Goal: Task Accomplishment & Management: Use online tool/utility

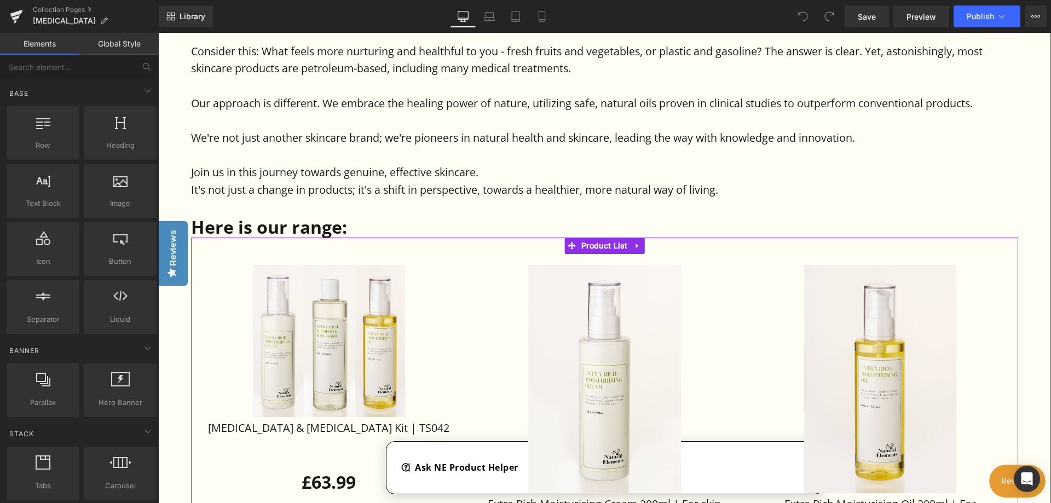
scroll to position [1204, 0]
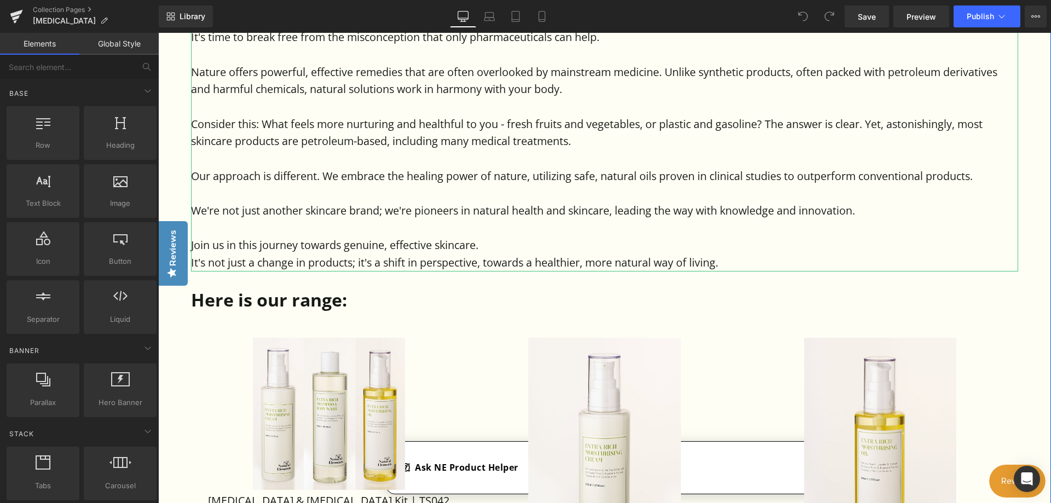
click at [726, 271] on p "It's not just a change in products; it's a shift in perspective, towards a heal…" at bounding box center [604, 263] width 827 height 18
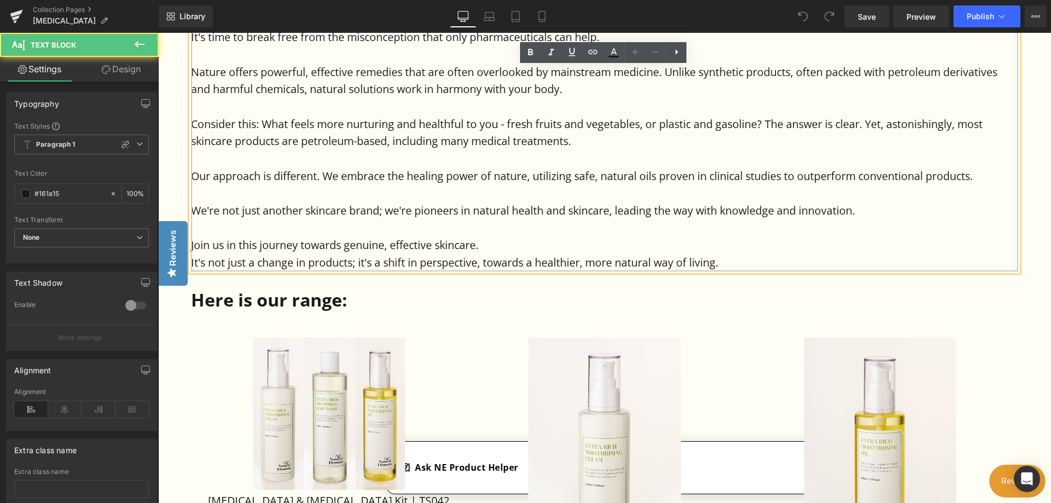
click at [724, 271] on p "It's not just a change in products; it's a shift in perspective, towards a heal…" at bounding box center [604, 263] width 827 height 18
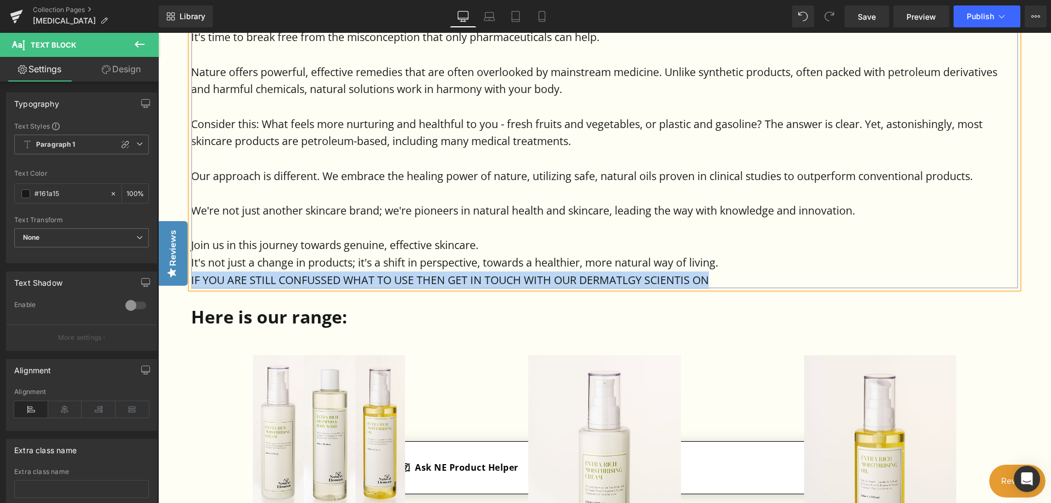
drag, startPoint x: 719, startPoint y: 354, endPoint x: 174, endPoint y: 353, distance: 545.2
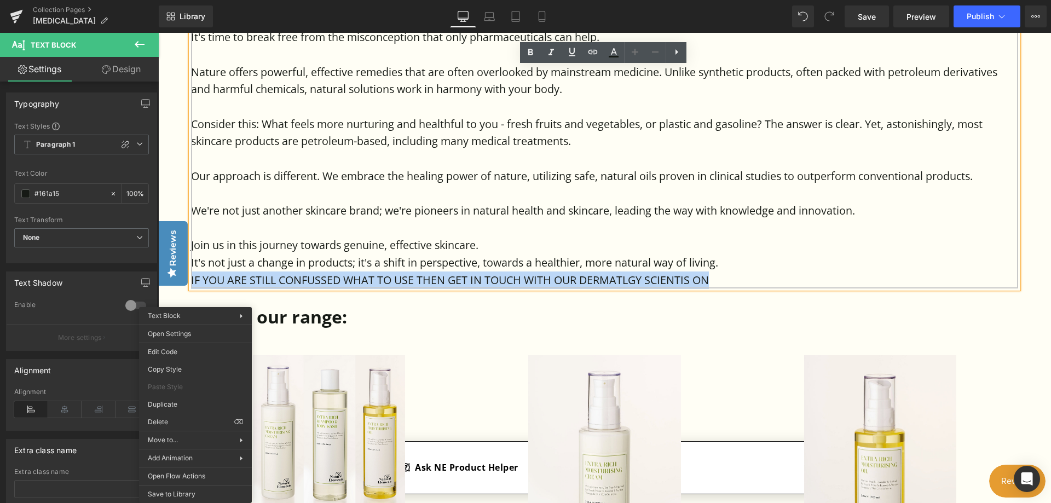
click at [302, 289] on p "IF YOU ARE STILL CONFUSSED WHAT TO USE THEN GET IN TOUCH WITH OUR DERMATLGY SCI…" at bounding box center [604, 280] width 827 height 18
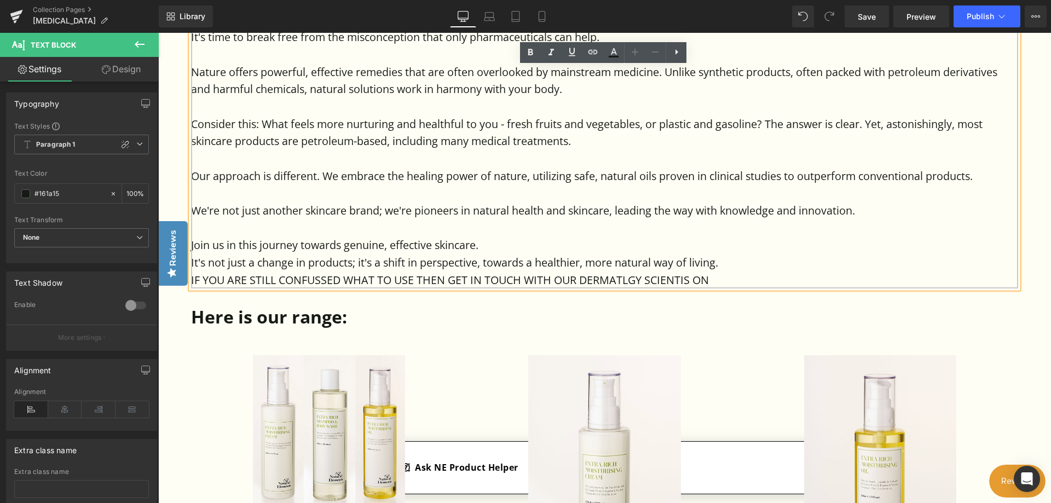
drag, startPoint x: 723, startPoint y: 353, endPoint x: 165, endPoint y: 363, distance: 558.4
copy p "IF YOU ARE STILL CONFUSSED WHAT TO USE THEN GET IN TOUCH WITH OUR DERMATLGY SCI…"
click at [733, 289] on p "IF YOU ARE STILL CONFUSSED WHAT TO USE THEN GET IN TOUCH WITH OUR DERMATLGY SCI…" at bounding box center [604, 280] width 827 height 18
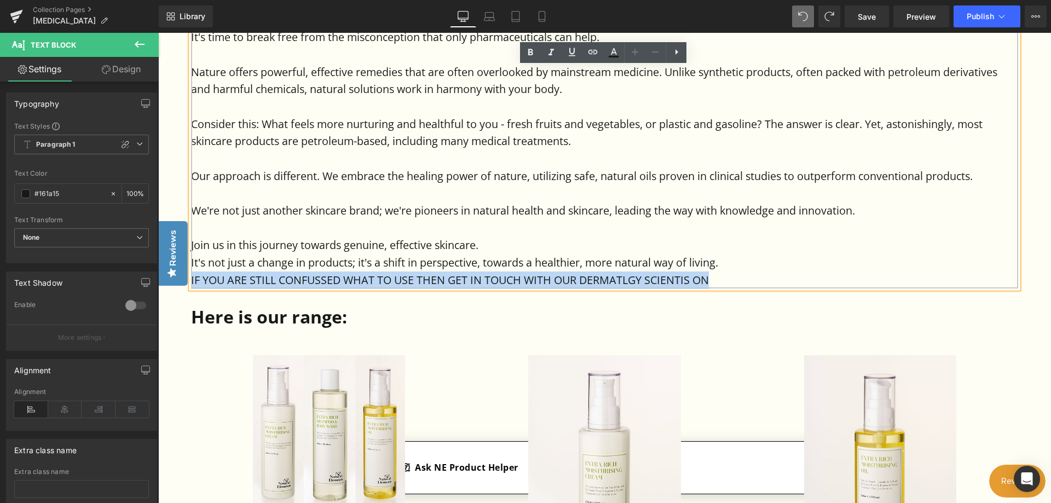
drag, startPoint x: 710, startPoint y: 353, endPoint x: 164, endPoint y: 350, distance: 546.3
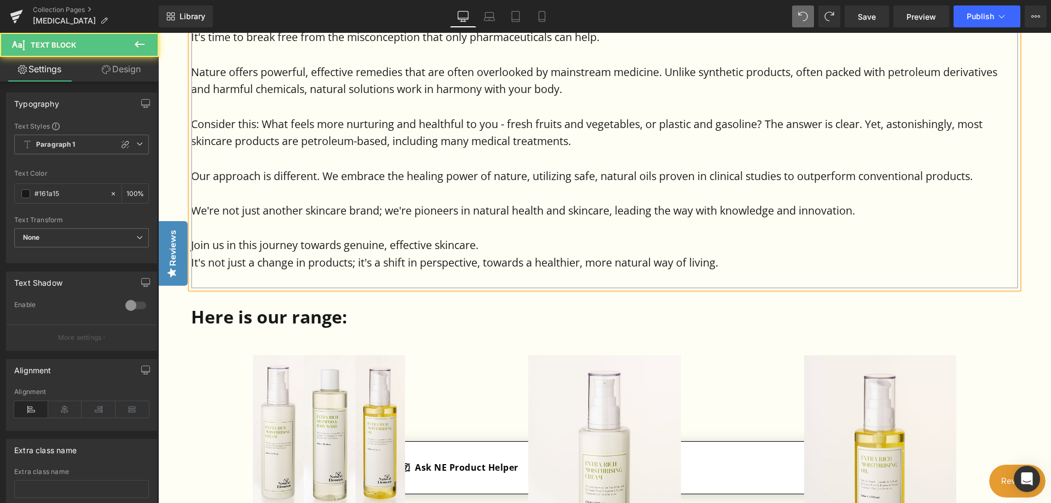
click at [725, 271] on p "It's not just a change in products; it's a shift in perspective, towards a heal…" at bounding box center [604, 263] width 827 height 18
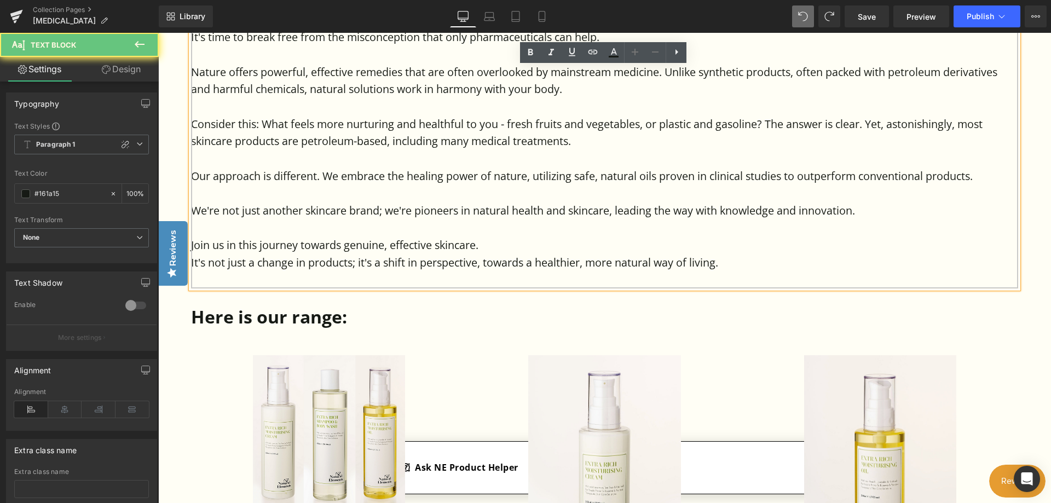
click at [722, 271] on p "It's not just a change in products; it's a shift in perspective, towards a heal…" at bounding box center [604, 263] width 827 height 18
click at [713, 271] on p "It's not just a change in products; it's a shift in perspective, towards a heal…" at bounding box center [604, 263] width 827 height 18
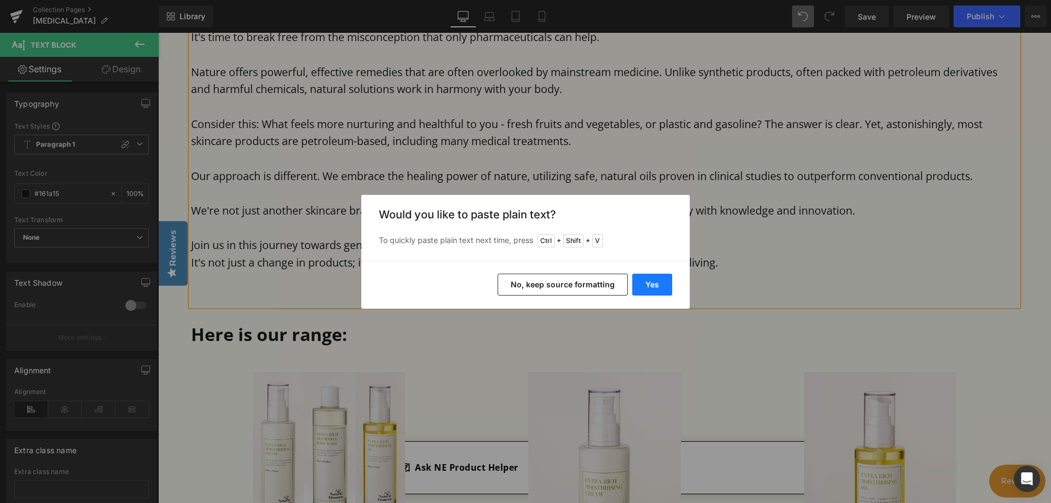
click at [648, 280] on button "Yes" at bounding box center [652, 285] width 40 height 22
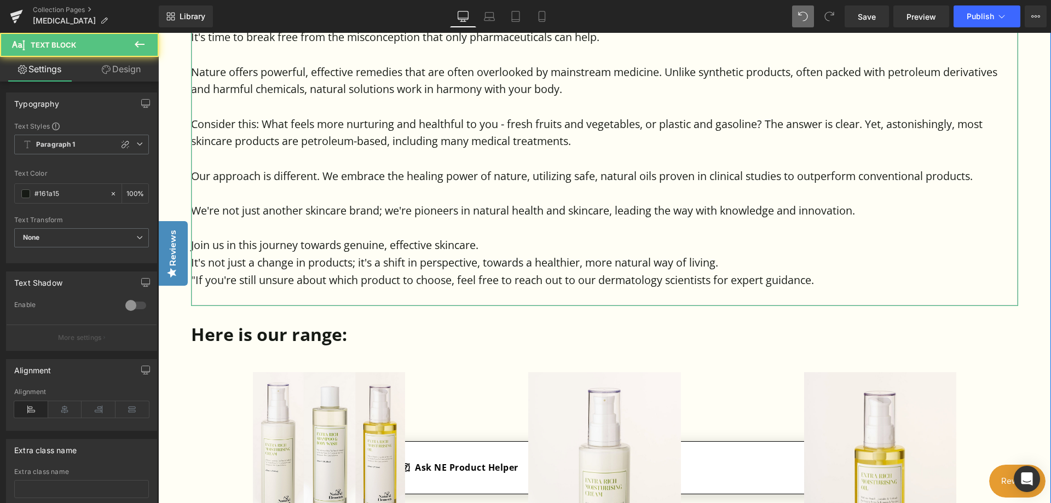
click at [822, 289] on p ""If you're still unsure about which product to choose, feel free to reach out t…" at bounding box center [604, 280] width 827 height 18
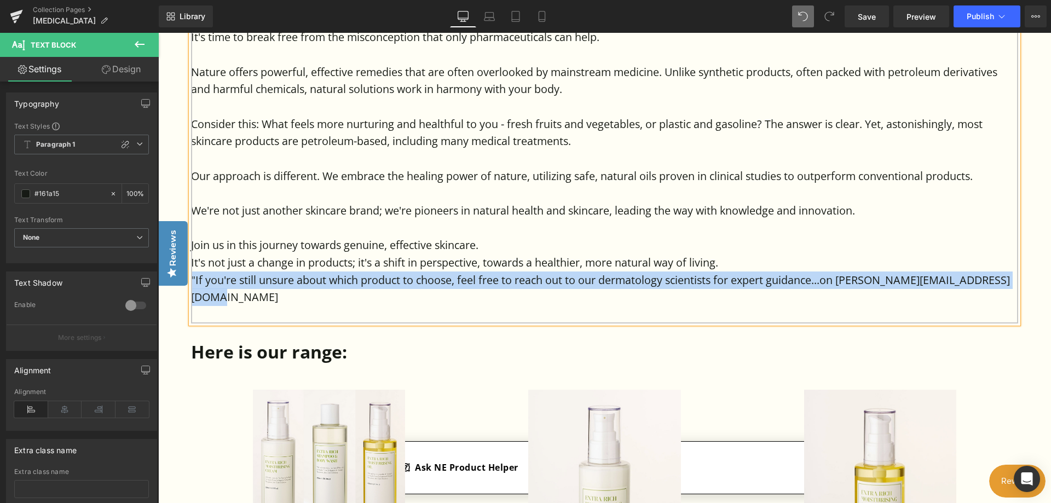
drag, startPoint x: 380, startPoint y: 372, endPoint x: 184, endPoint y: 359, distance: 195.9
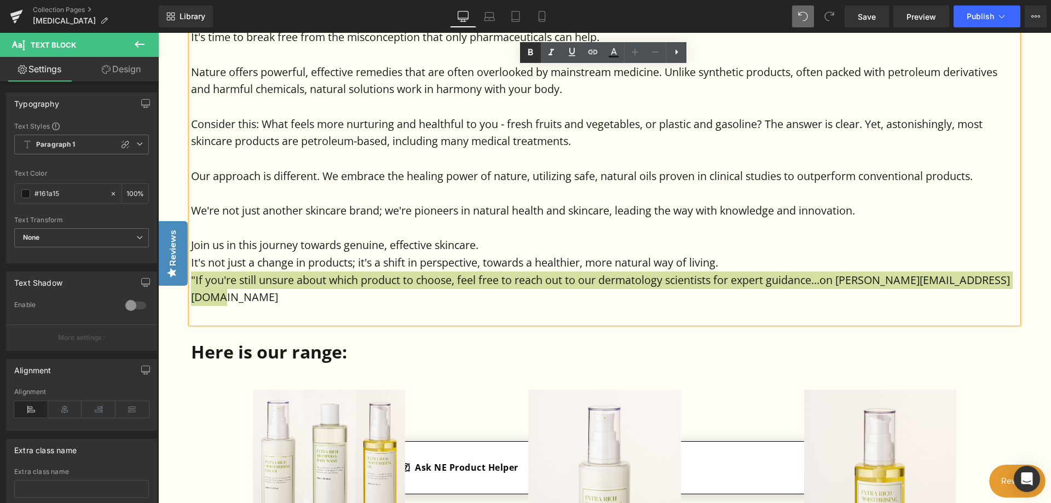
click at [525, 52] on icon at bounding box center [530, 52] width 13 height 13
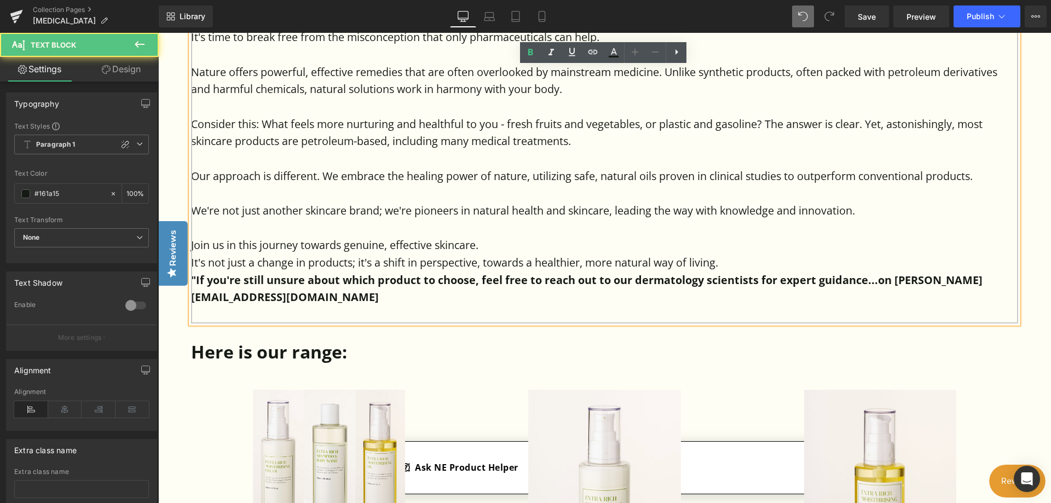
click at [859, 219] on p "We're not just another skincare brand; we're pioneers in natural health and ski…" at bounding box center [604, 211] width 827 height 18
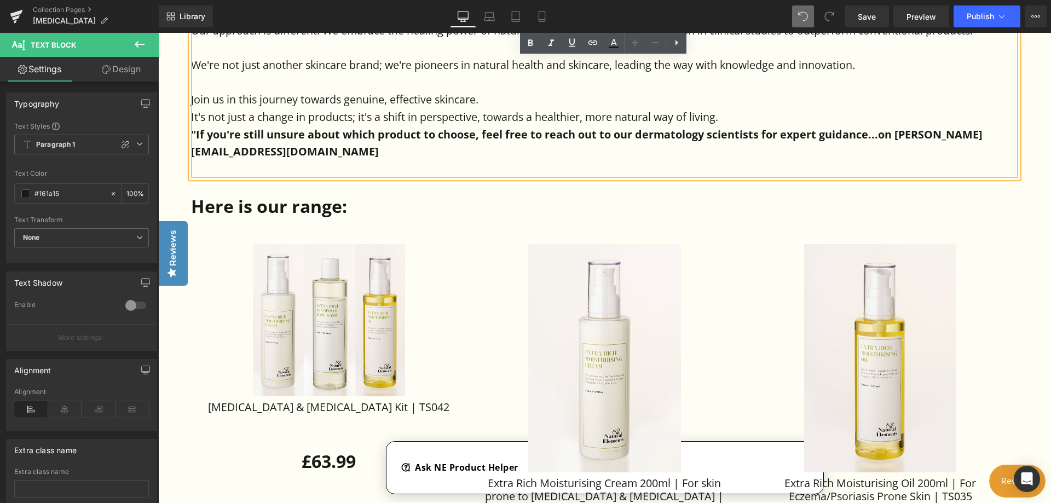
scroll to position [1259, 0]
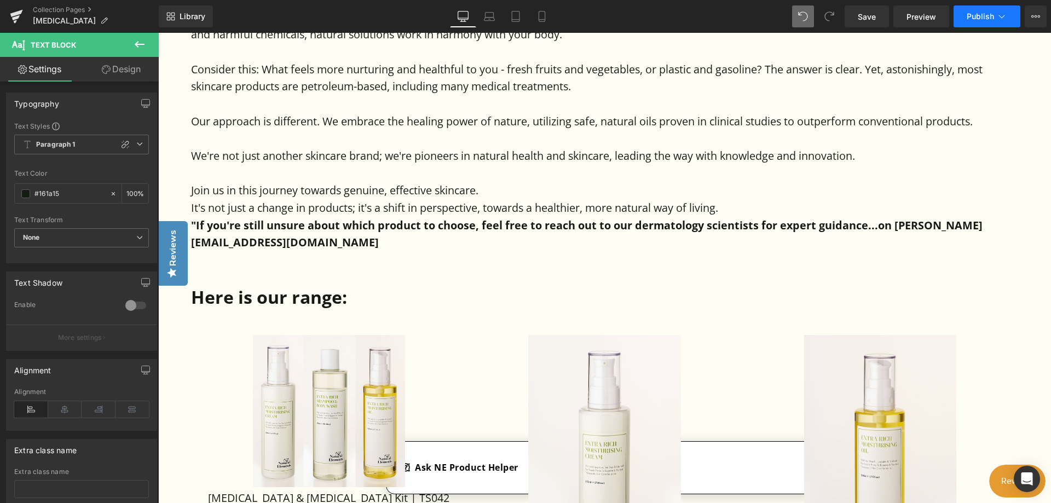
click at [974, 14] on span "Publish" at bounding box center [980, 16] width 27 height 9
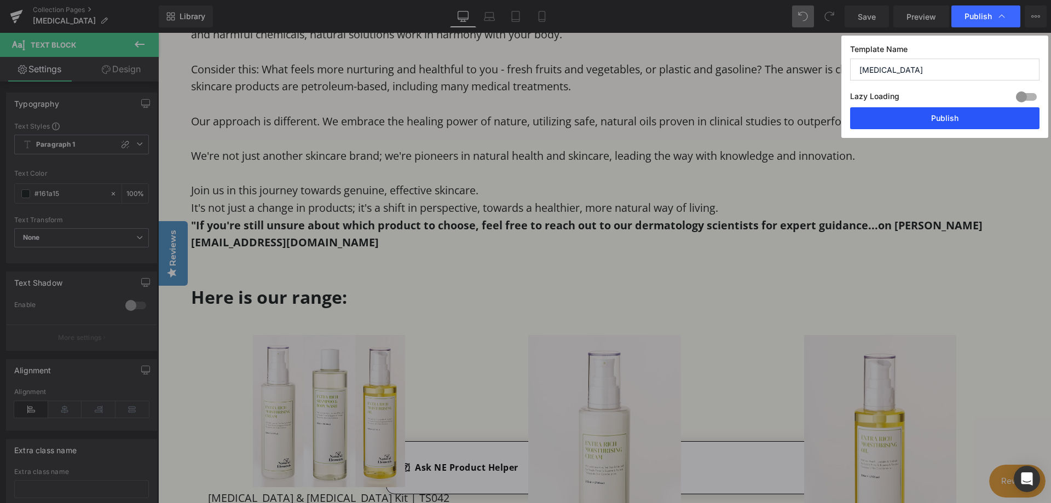
click at [956, 122] on button "Publish" at bounding box center [944, 118] width 189 height 22
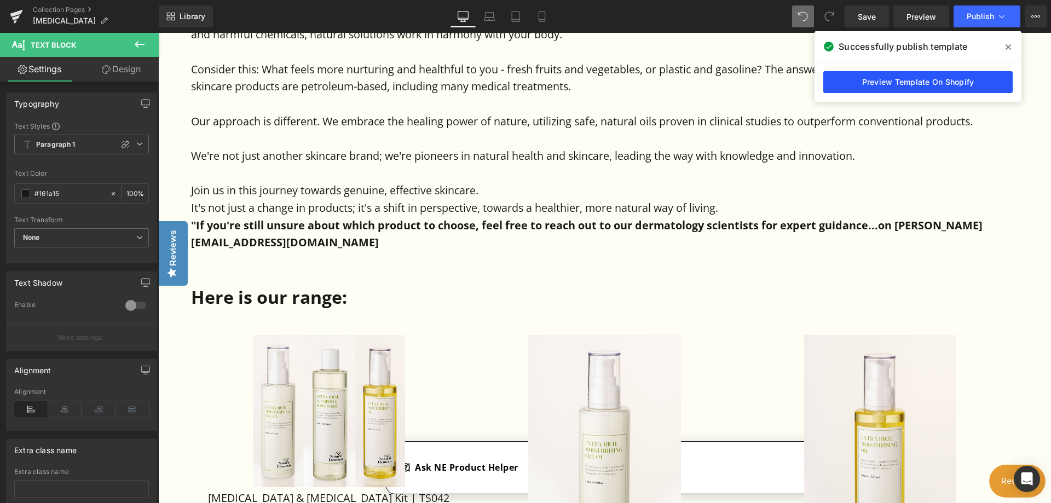
click at [932, 84] on link "Preview Template On Shopify" at bounding box center [917, 82] width 189 height 22
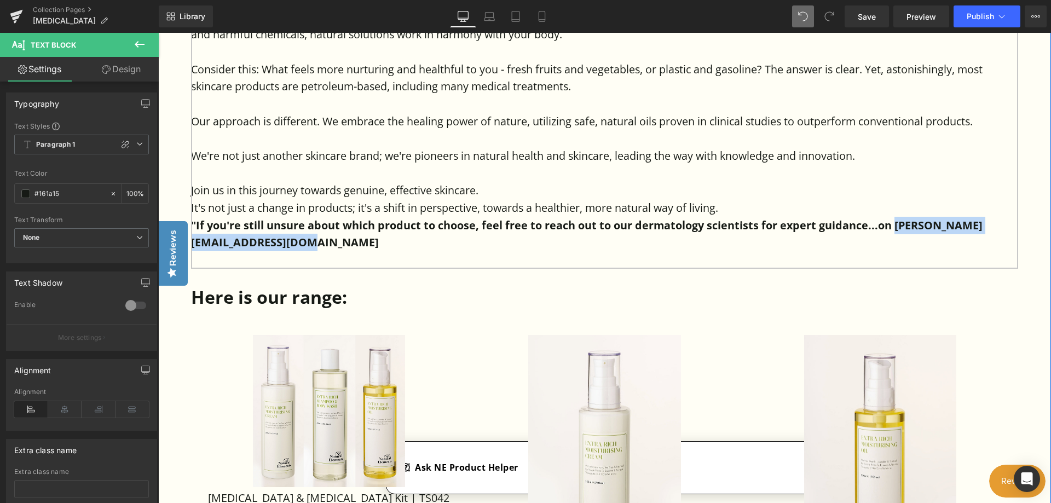
drag, startPoint x: 388, startPoint y: 314, endPoint x: 188, endPoint y: 321, distance: 199.9
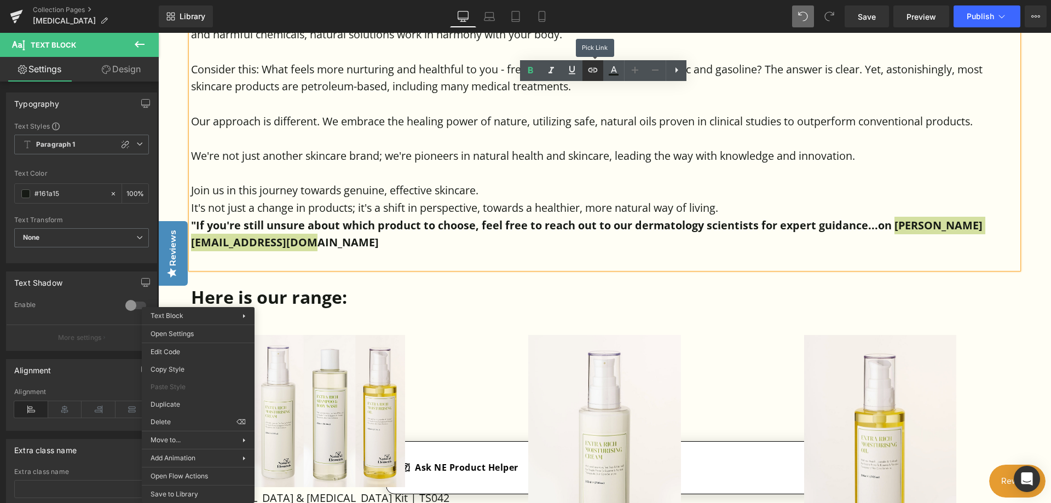
click at [590, 72] on icon at bounding box center [592, 70] width 9 height 4
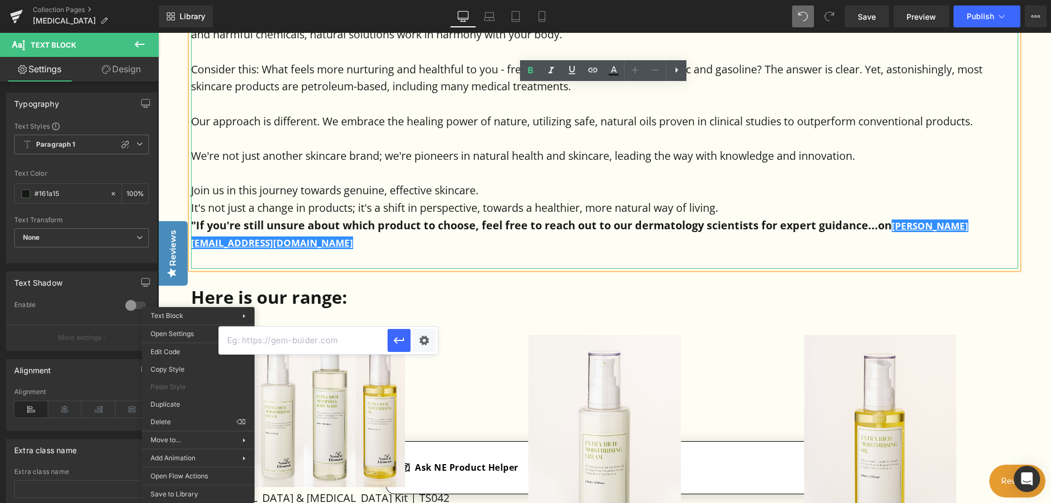
click at [265, 340] on input "text" at bounding box center [303, 340] width 169 height 27
type input "[PERSON_NAME][EMAIL_ADDRESS][DOMAIN_NAME]"
drag, startPoint x: 403, startPoint y: 340, endPoint x: 261, endPoint y: 311, distance: 145.1
click at [403, 340] on icon "button" at bounding box center [399, 341] width 10 height 7
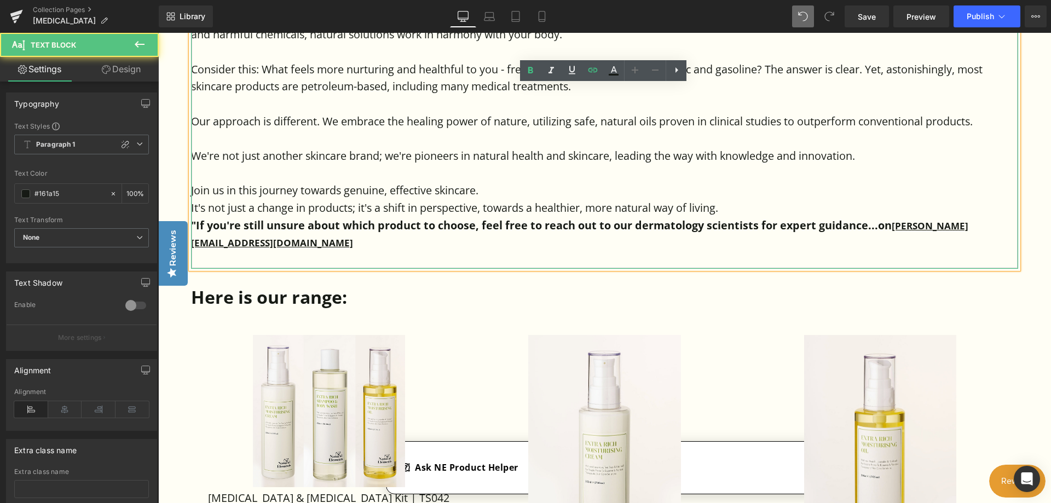
click at [412, 251] on p ""If you're still unsure about which product to choose, feel free to reach out t…" at bounding box center [604, 234] width 827 height 34
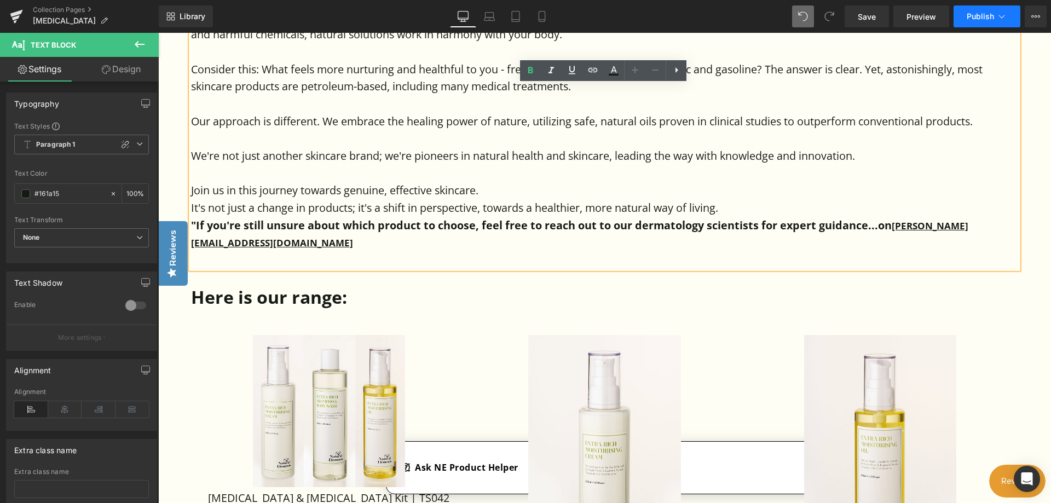
click at [975, 9] on button "Publish" at bounding box center [986, 16] width 67 height 22
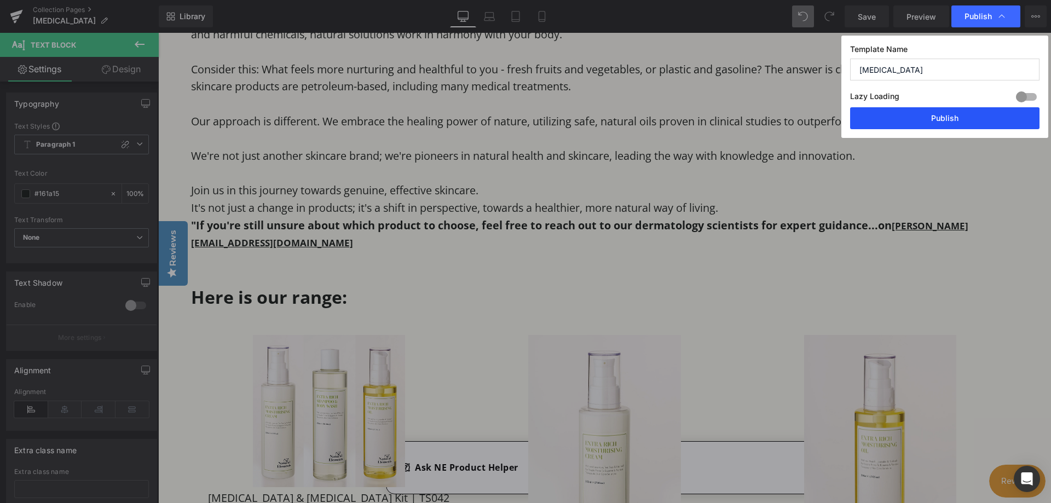
click at [951, 122] on button "Publish" at bounding box center [944, 118] width 189 height 22
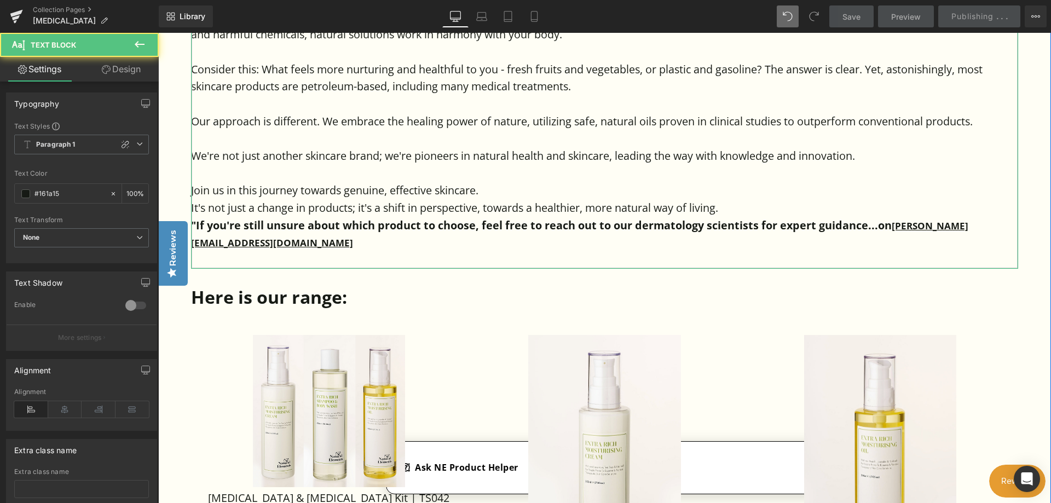
click at [368, 251] on p ""If you're still unsure about which product to choose, feel free to reach out t…" at bounding box center [604, 234] width 827 height 34
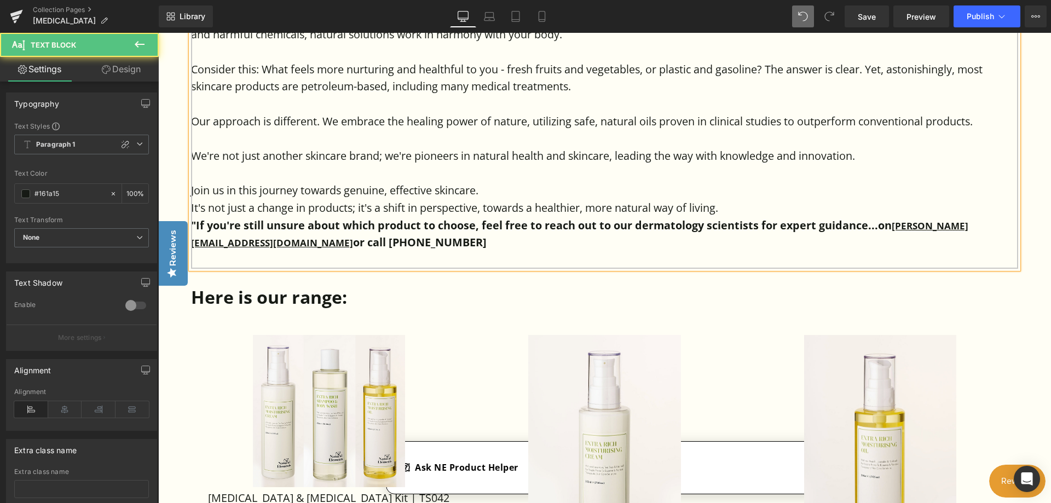
click at [431, 250] on strong ""If you're still unsure about which product to choose, feel free to reach out t…" at bounding box center [579, 234] width 777 height 32
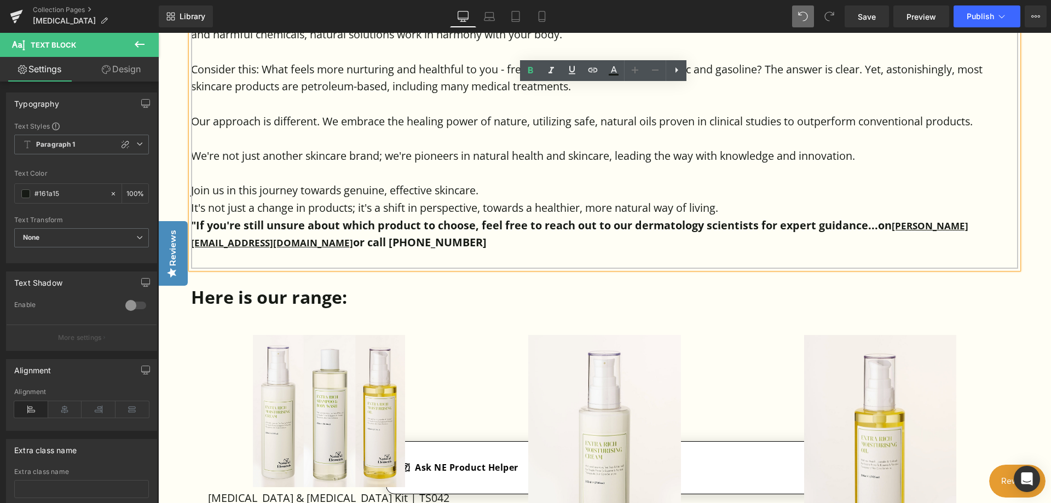
click at [428, 250] on strong ""If you're still unsure about which product to choose, feel free to reach out t…" at bounding box center [579, 234] width 777 height 32
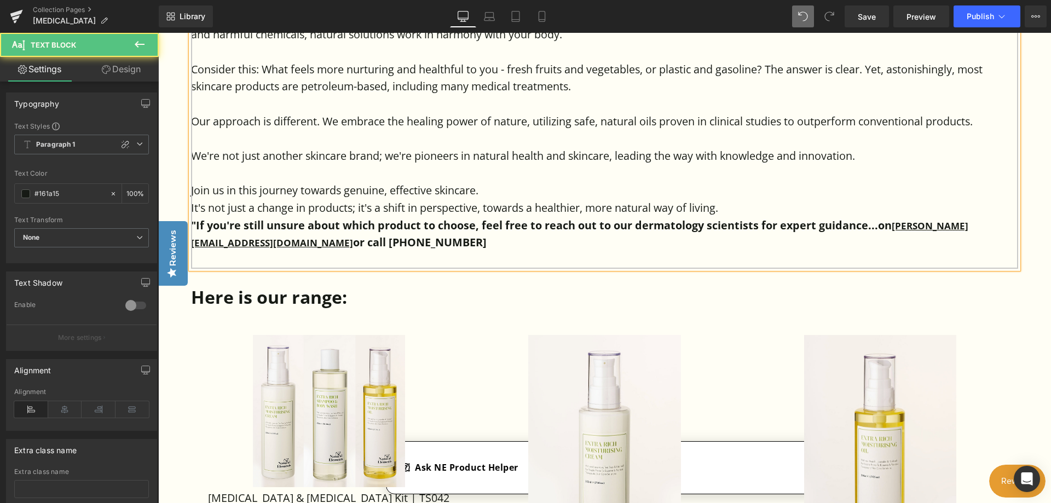
click at [480, 251] on p ""If you're still unsure about which product to choose, feel free to reach out t…" at bounding box center [604, 234] width 827 height 34
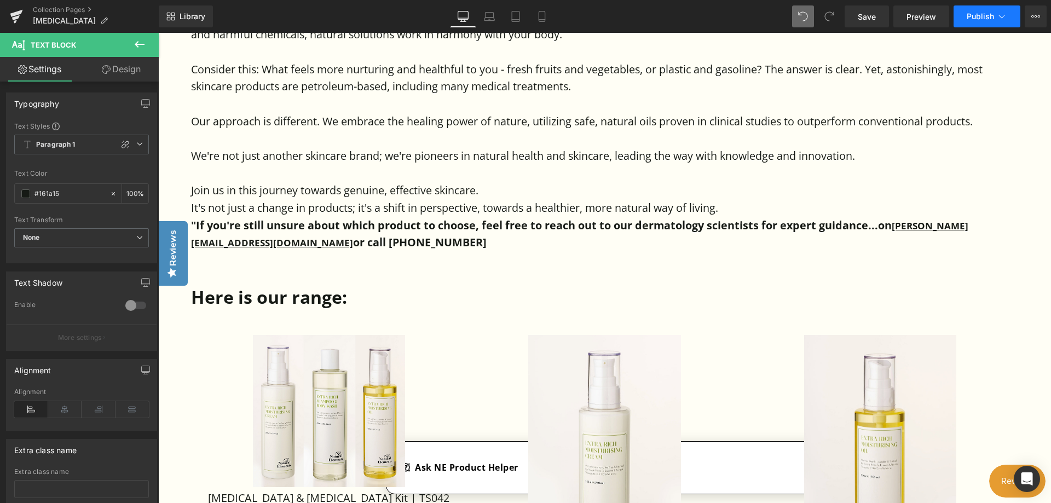
click at [991, 20] on span "Publish" at bounding box center [980, 16] width 27 height 9
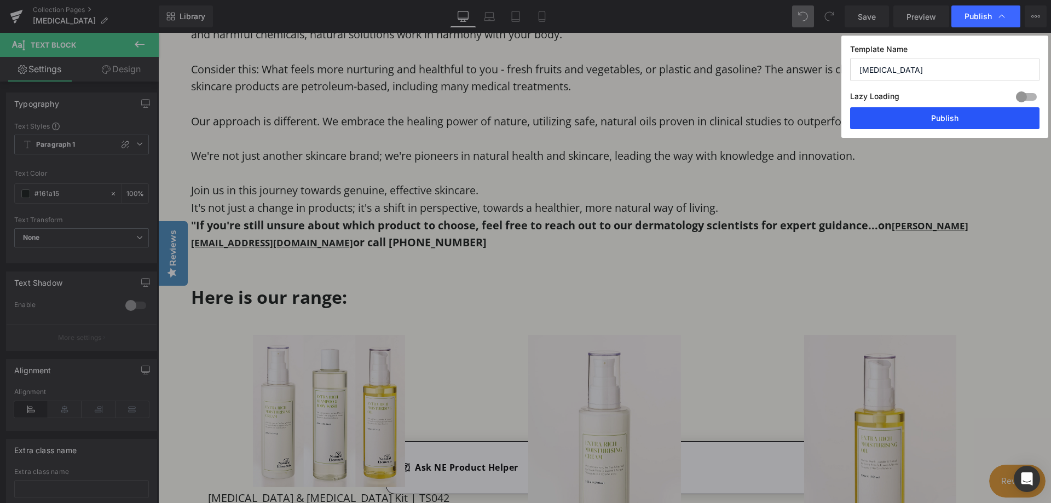
drag, startPoint x: 950, startPoint y: 116, endPoint x: 651, endPoint y: 1, distance: 320.2
click at [950, 116] on button "Publish" at bounding box center [944, 118] width 189 height 22
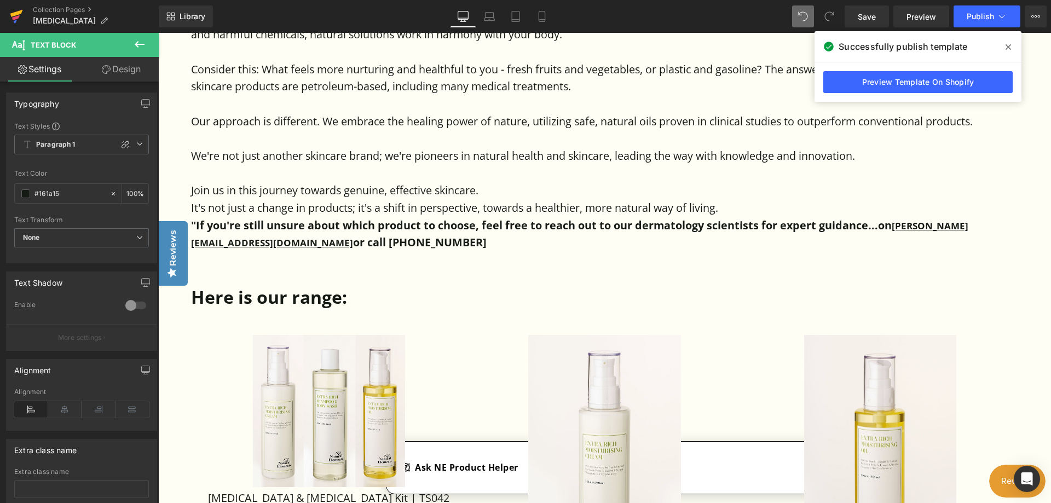
click at [16, 18] on icon at bounding box center [16, 17] width 8 height 5
